Goal: Information Seeking & Learning: Learn about a topic

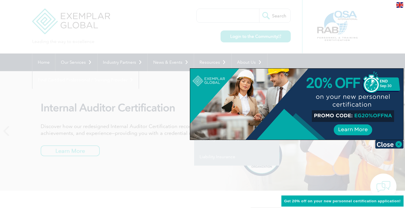
click at [202, 63] on div at bounding box center [202, 104] width 405 height 208
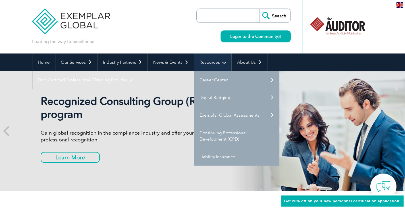
click at [222, 62] on link "Resources" at bounding box center [212, 62] width 37 height 18
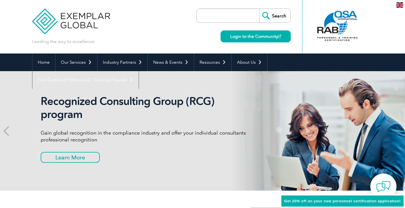
click at [225, 14] on input "search" at bounding box center [229, 16] width 60 height 14
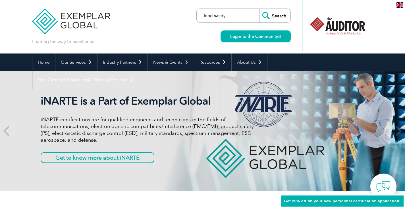
type input "food safety"
click at [280, 16] on input "Search" at bounding box center [274, 16] width 31 height 14
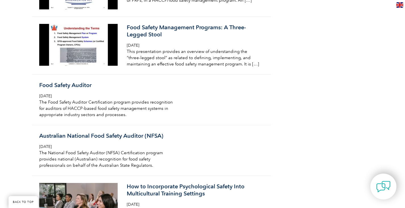
scroll to position [782, 0]
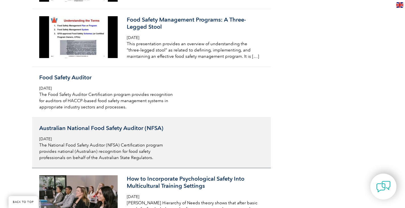
click at [52, 136] on span "[DATE]" at bounding box center [45, 138] width 12 height 5
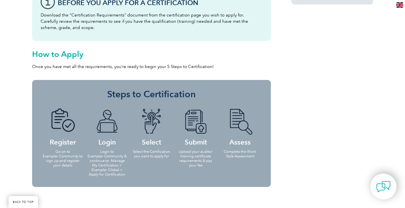
scroll to position [508, 0]
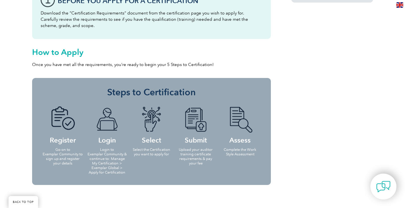
click at [106, 153] on p "Login to Exemplar Community & continue to: Manage My Certification > Exemplar G…" at bounding box center [107, 160] width 41 height 27
click at [107, 128] on img at bounding box center [106, 119] width 31 height 26
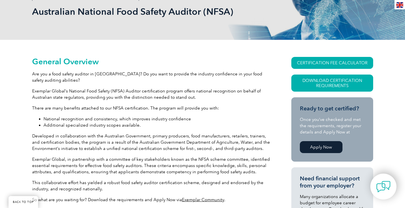
scroll to position [0, 0]
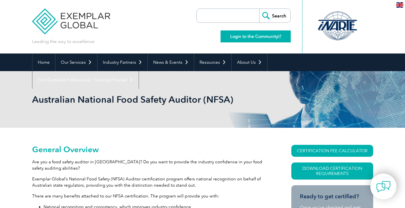
click at [256, 34] on link "Login to the Community" at bounding box center [255, 36] width 70 height 12
